Goal: Transaction & Acquisition: Purchase product/service

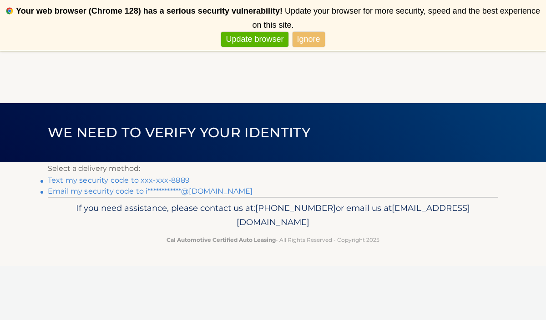
click at [497, 7] on span "Update your browser for more security, speed and the best experience on this si…" at bounding box center [395, 17] width 287 height 23
click at [99, 181] on link "Text my security code to xxx-xxx-8889" at bounding box center [119, 180] width 142 height 9
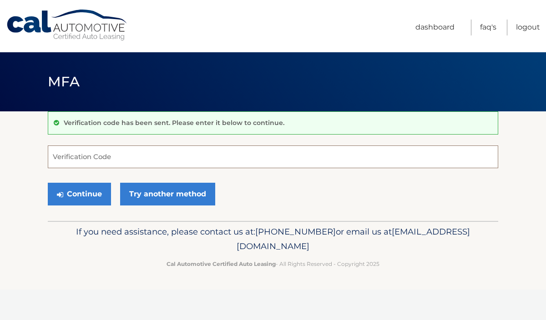
click at [106, 159] on input "Verification Code" at bounding box center [273, 157] width 450 height 23
type input "341996"
click at [48, 183] on button "Continue" at bounding box center [79, 194] width 63 height 23
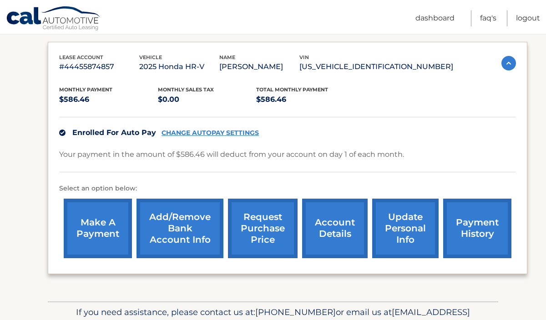
scroll to position [147, 0]
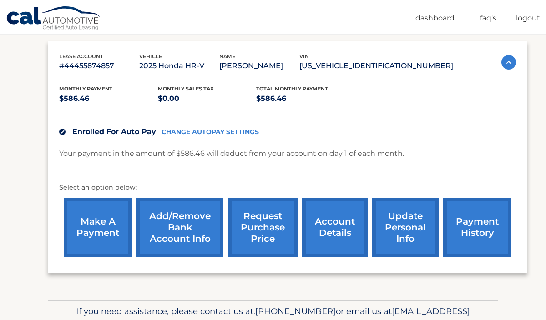
click at [119, 227] on link "make a payment" at bounding box center [98, 228] width 68 height 60
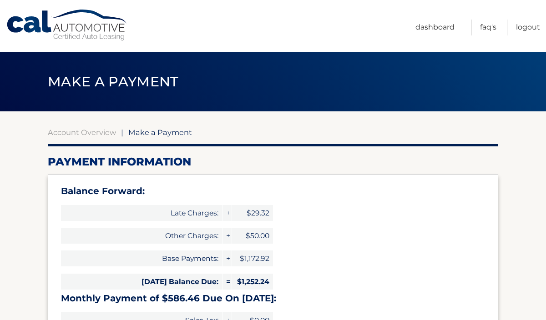
select select "[DEMOGRAPHIC_DATA]"
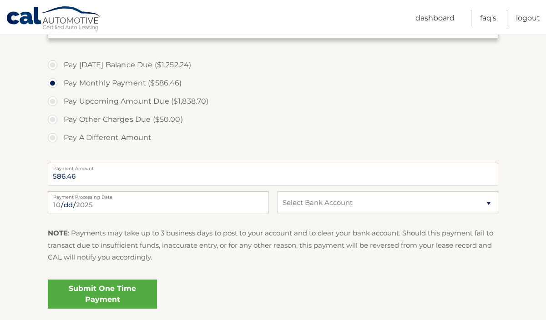
scroll to position [407, 0]
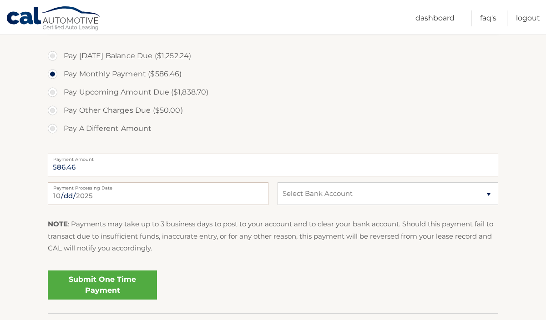
click at [103, 286] on link "Submit One Time Payment" at bounding box center [102, 285] width 109 height 29
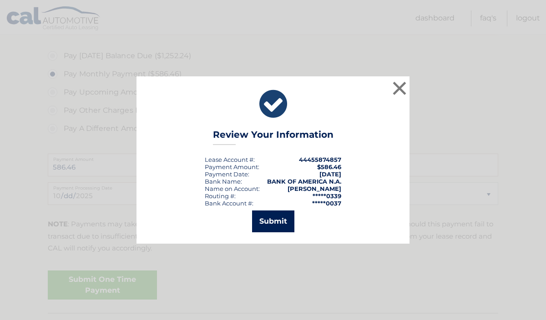
click at [280, 216] on button "Submit" at bounding box center [273, 222] width 42 height 22
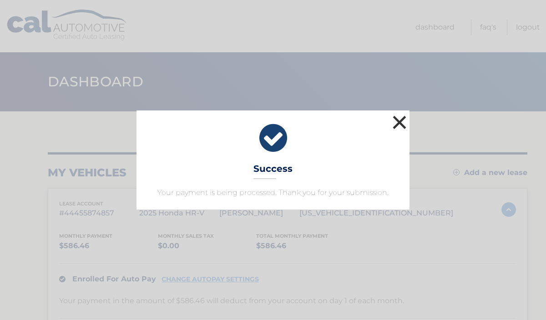
click at [402, 118] on button "×" at bounding box center [399, 122] width 18 height 18
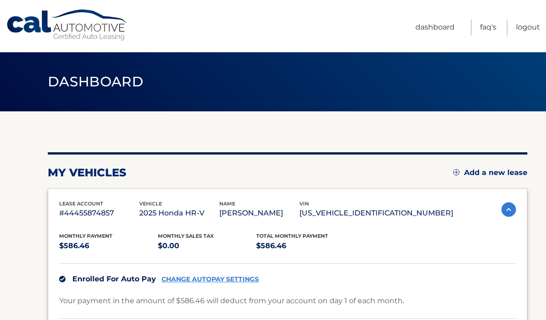
click at [88, 84] on span "Dashboard" at bounding box center [96, 81] width 96 height 17
click at [36, 35] on link "Cal Automotive" at bounding box center [67, 25] width 123 height 32
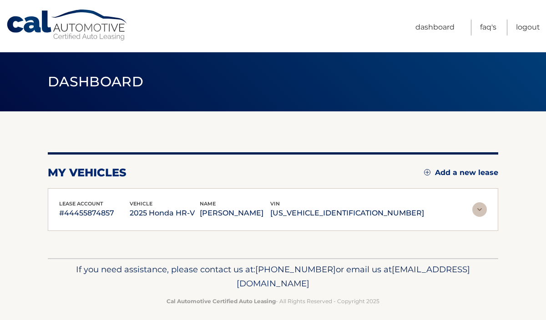
click at [76, 11] on link "Cal Automotive" at bounding box center [67, 25] width 123 height 32
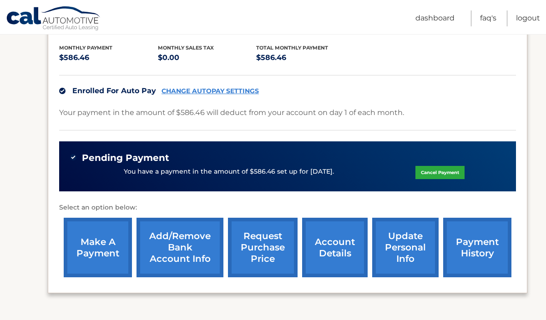
scroll to position [257, 0]
